Goal: Register for event/course

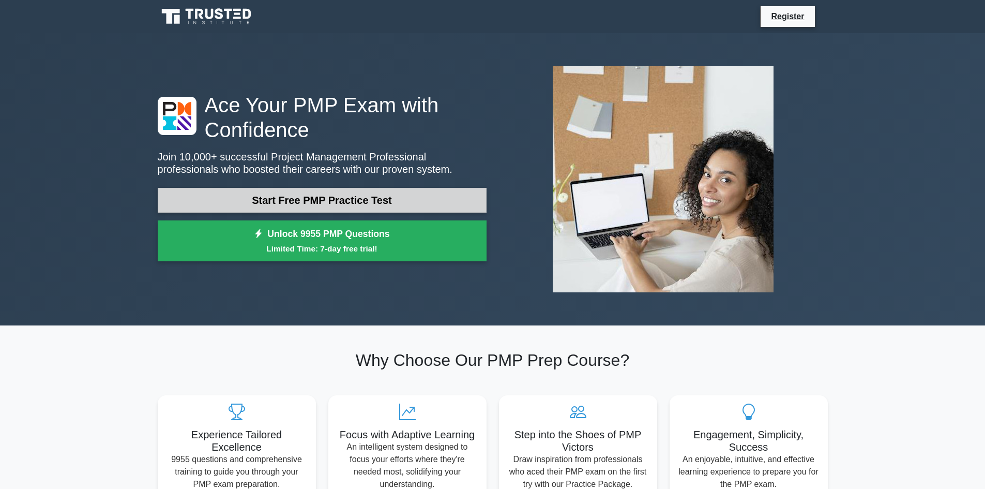
click at [422, 204] on link "Start Free PMP Practice Test" at bounding box center [322, 200] width 329 height 25
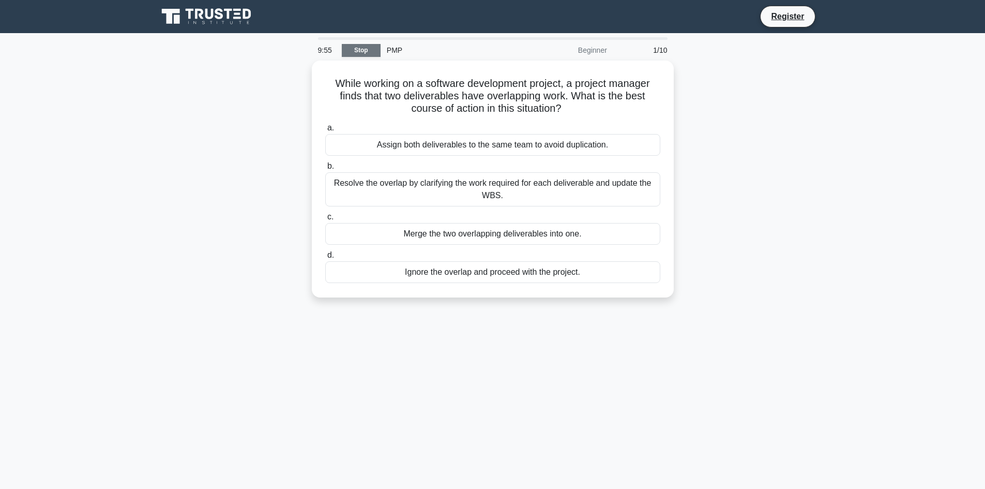
click at [370, 50] on link "Stop" at bounding box center [361, 50] width 39 height 13
